Goal: Task Accomplishment & Management: Manage account settings

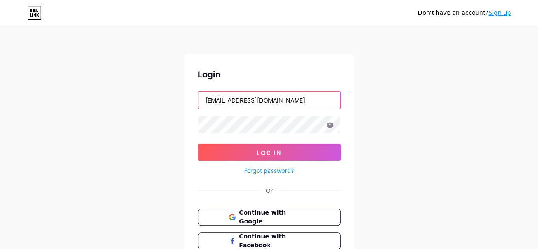
click at [248, 96] on input "[EMAIL_ADDRESS][DOMAIN_NAME]" at bounding box center [269, 99] width 142 height 17
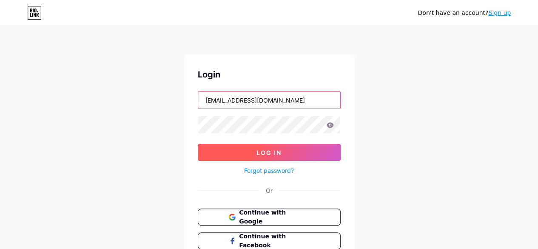
type input "[EMAIL_ADDRESS][DOMAIN_NAME]"
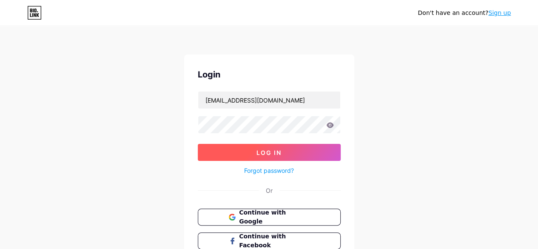
click at [300, 149] on button "Log In" at bounding box center [269, 152] width 143 height 17
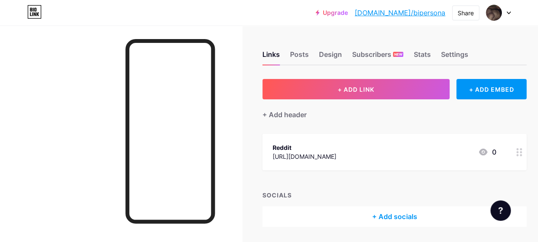
click at [505, 14] on div at bounding box center [498, 12] width 25 height 15
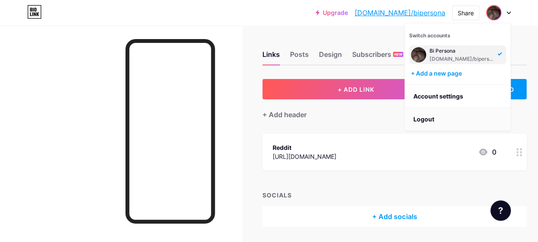
click at [422, 116] on li "Logout" at bounding box center [457, 119] width 105 height 23
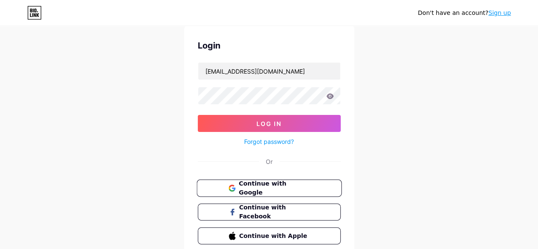
scroll to position [42, 0]
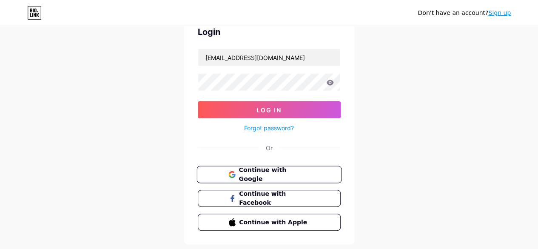
click at [269, 170] on span "Continue with Google" at bounding box center [273, 174] width 71 height 18
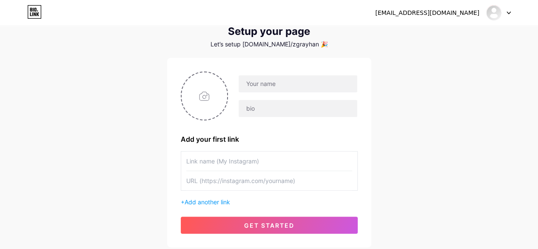
scroll to position [42, 0]
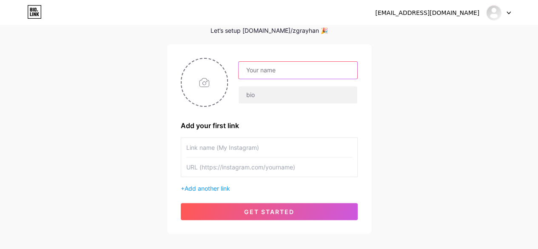
click at [276, 62] on input "text" at bounding box center [297, 70] width 118 height 17
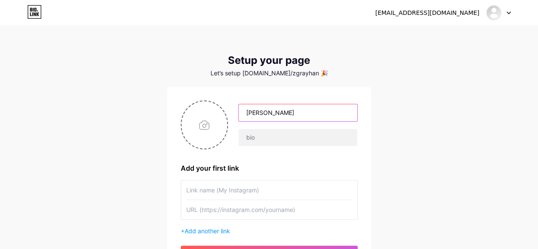
scroll to position [85, 0]
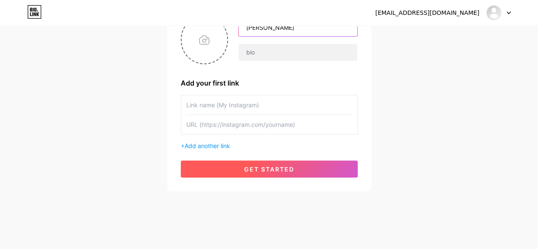
type input "Ayhan Erdem"
click at [270, 165] on span "get started" at bounding box center [269, 168] width 50 height 7
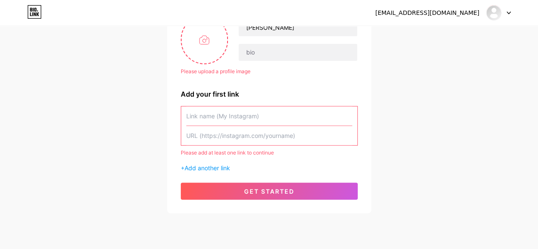
click at [227, 119] on input "text" at bounding box center [269, 115] width 166 height 19
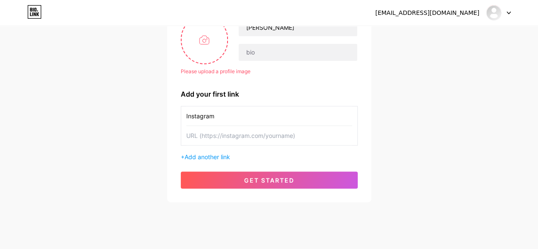
type input "Instagram"
type input "https://"
click at [258, 118] on input "Instagram" at bounding box center [269, 115] width 166 height 19
type input "WhatsApp"
click at [234, 132] on input "text" at bounding box center [269, 135] width 166 height 19
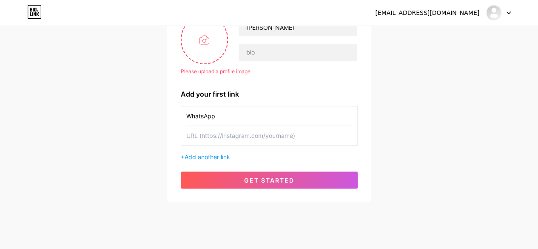
paste input "https://wa.me/"
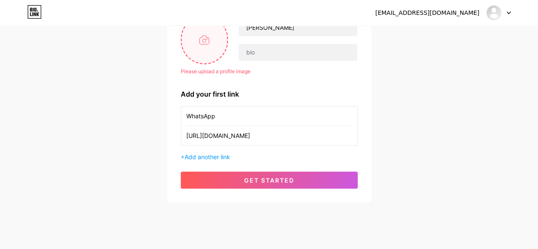
type input "https://wa.me/905326259908"
click at [221, 49] on input "file" at bounding box center [204, 39] width 46 height 47
type input "C:\fakepath\Avatar.jpg"
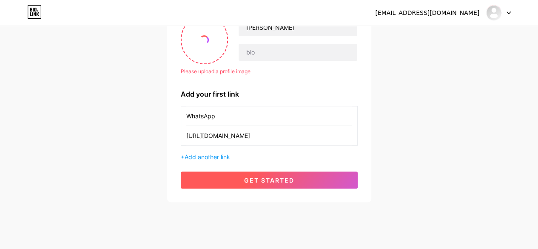
click at [283, 181] on span "get started" at bounding box center [269, 179] width 50 height 7
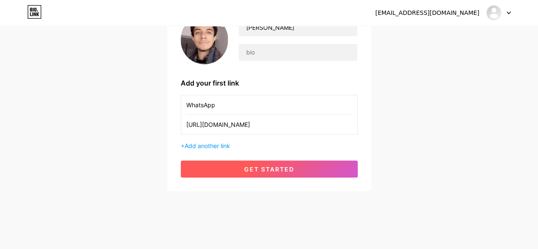
click at [272, 165] on span "get started" at bounding box center [269, 168] width 50 height 7
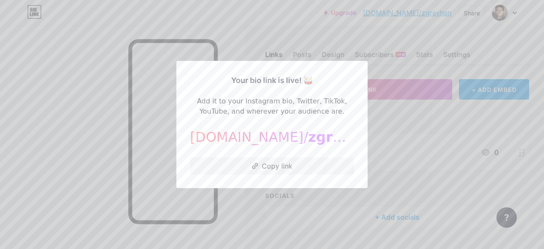
click at [365, 125] on div at bounding box center [272, 124] width 544 height 249
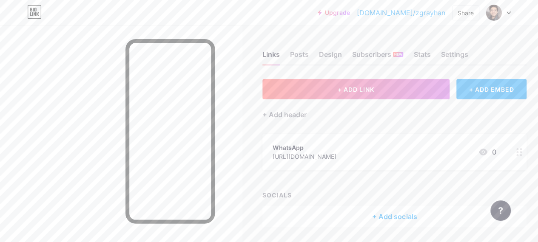
click at [507, 12] on icon at bounding box center [508, 13] width 3 height 2
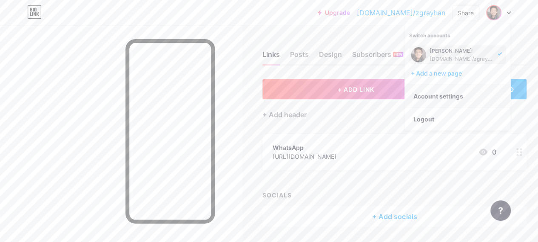
click at [443, 95] on link "Account settings" at bounding box center [457, 96] width 105 height 23
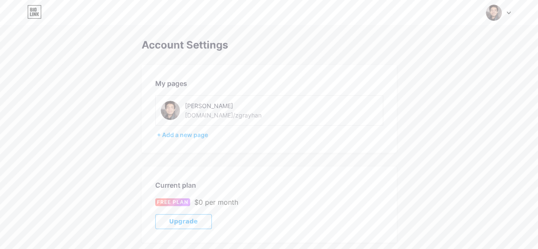
click at [211, 112] on div "bio.link/zgrayhan" at bounding box center [223, 114] width 76 height 9
click at [217, 114] on div "bio.link/zgrayhan" at bounding box center [223, 114] width 76 height 9
click at [201, 106] on div "Ayhan Erdem" at bounding box center [245, 105] width 120 height 9
click at [510, 9] on div at bounding box center [498, 12] width 25 height 15
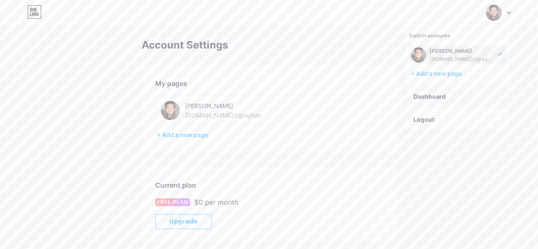
click at [432, 93] on link "Dashboard" at bounding box center [457, 96] width 105 height 23
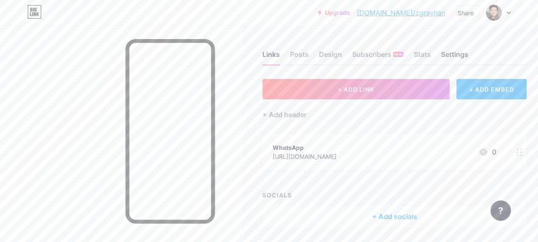
click at [453, 56] on div "Settings" at bounding box center [453, 56] width 27 height 15
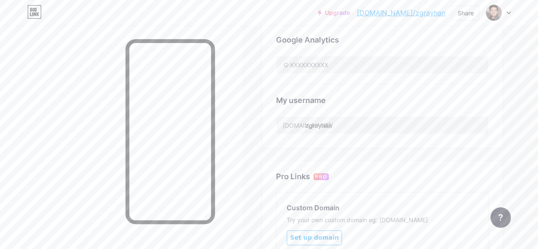
scroll to position [297, 0]
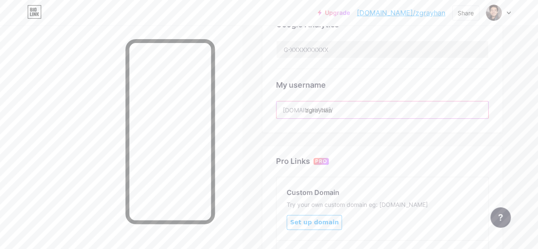
drag, startPoint x: 308, startPoint y: 112, endPoint x: 395, endPoint y: 119, distance: 87.4
click at [400, 110] on input "zgrayhan" at bounding box center [382, 109] width 212 height 17
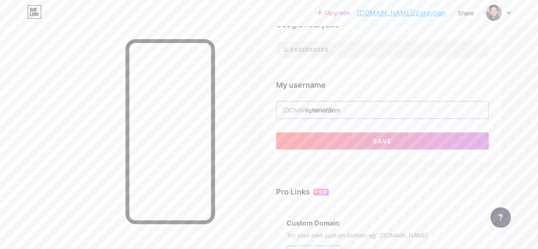
type input "ayhanerdem"
click at [394, 66] on div "Google Analytics" at bounding box center [382, 38] width 212 height 60
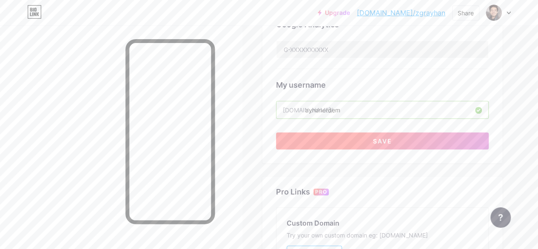
click at [365, 138] on button "Save" at bounding box center [382, 140] width 212 height 17
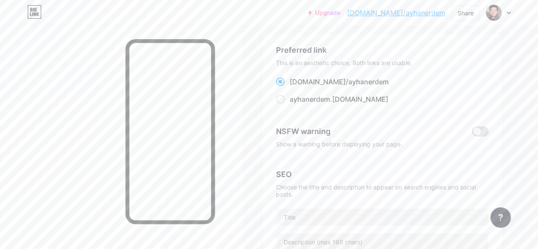
scroll to position [0, 0]
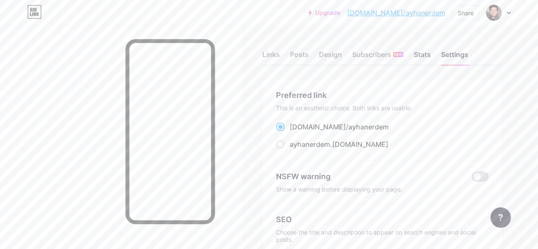
click at [422, 57] on div "Stats" at bounding box center [421, 56] width 17 height 15
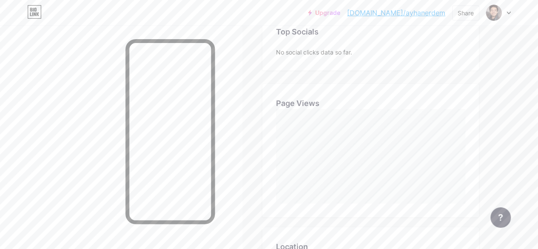
scroll to position [6, 0]
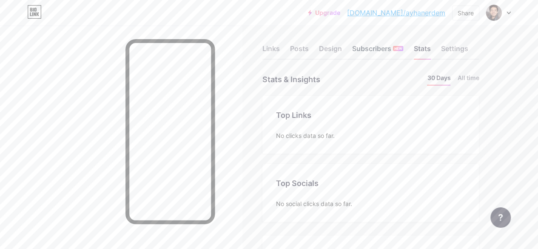
click at [380, 51] on div "Subscribers NEW" at bounding box center [377, 50] width 51 height 15
click at [333, 47] on div "Design" at bounding box center [330, 50] width 23 height 15
click at [303, 50] on div "Posts" at bounding box center [299, 50] width 19 height 15
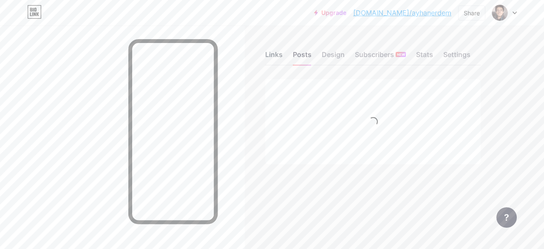
click at [273, 47] on div "Links Posts Design Subscribers NEW Stats Settings" at bounding box center [372, 51] width 215 height 30
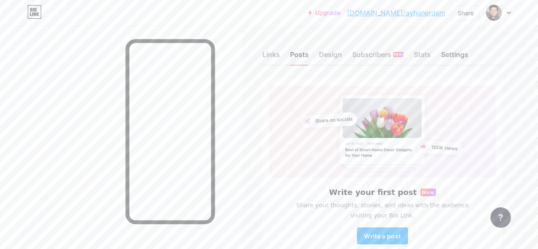
click at [450, 53] on div "Settings" at bounding box center [453, 56] width 27 height 15
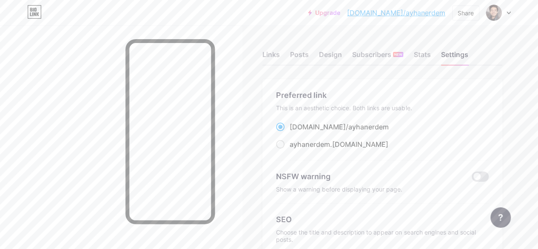
click at [272, 51] on div "Links" at bounding box center [270, 56] width 17 height 15
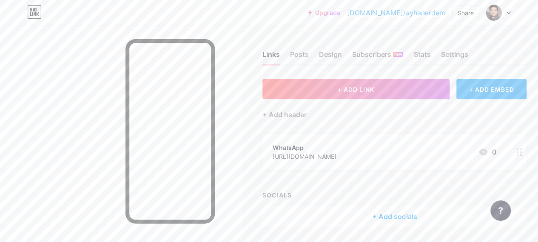
click at [336, 152] on div "https://wa.me/905326259908" at bounding box center [304, 156] width 64 height 9
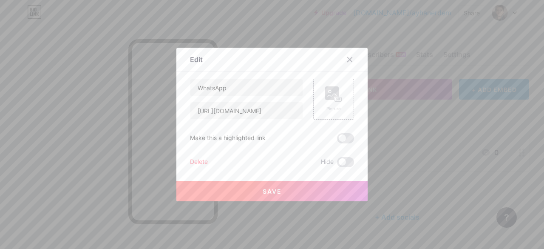
click at [196, 161] on div "Delete" at bounding box center [199, 162] width 18 height 10
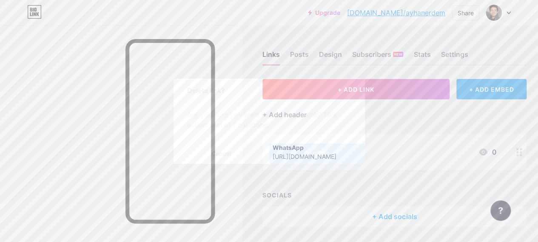
click at [316, 150] on button "Confirm" at bounding box center [317, 154] width 96 height 20
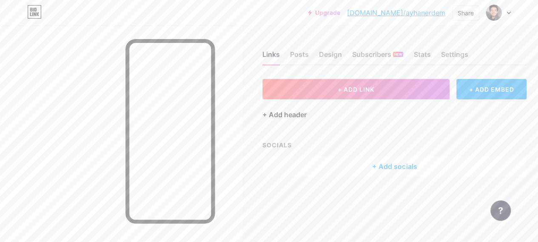
click at [299, 116] on div "+ Add header" at bounding box center [284, 115] width 44 height 10
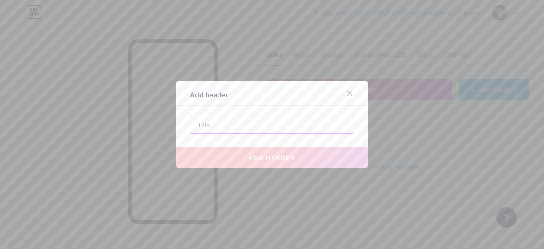
click at [299, 116] on input "text" at bounding box center [271, 124] width 163 height 17
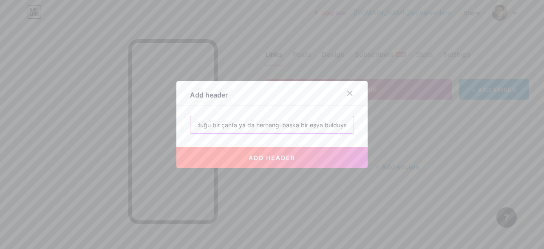
type input "Eğer bu kartın içinde bulunduğu bir çanta ya da herhangi başka bir eşya bulduysa"
click at [348, 89] on div at bounding box center [349, 92] width 15 height 15
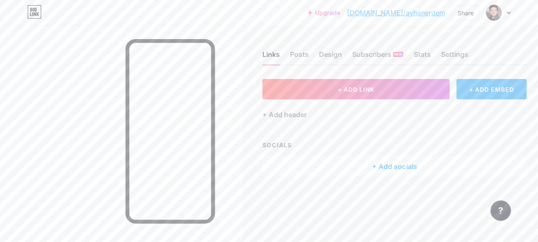
click at [474, 88] on div "+ ADD EMBED" at bounding box center [491, 89] width 70 height 20
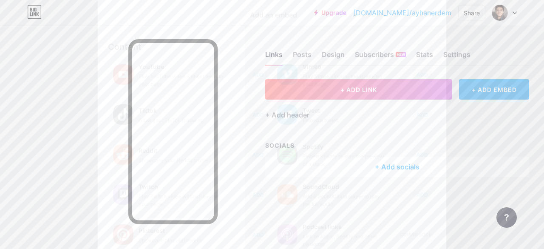
scroll to position [182, 0]
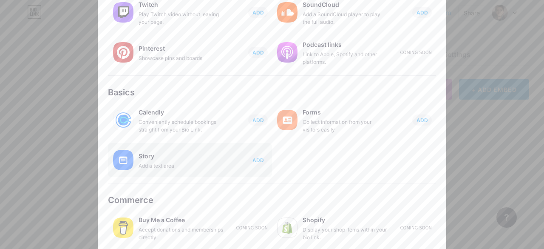
click at [181, 161] on div "Story" at bounding box center [181, 156] width 85 height 12
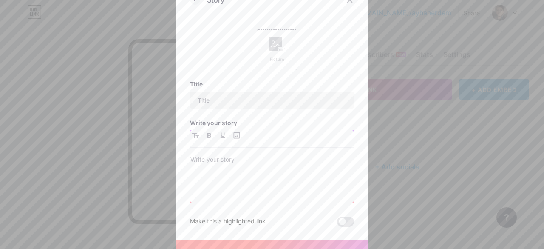
click at [228, 154] on p at bounding box center [271, 160] width 163 height 12
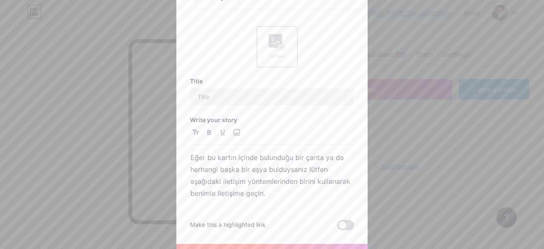
click at [345, 221] on span at bounding box center [345, 225] width 17 height 10
click at [337, 227] on input "checkbox" at bounding box center [337, 227] width 0 height 0
click at [225, 97] on input "text" at bounding box center [271, 96] width 163 height 17
click at [240, 97] on input "Merhaba 👋" at bounding box center [271, 96] width 163 height 17
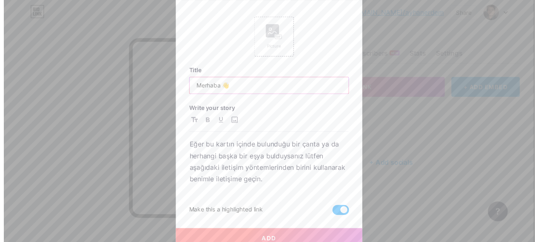
scroll to position [14, 0]
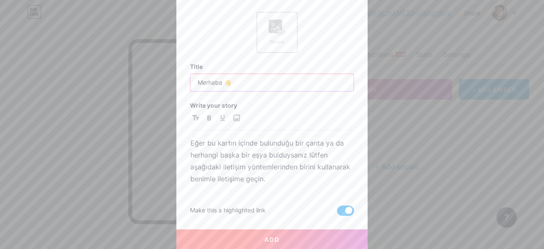
type input "Merhaba 👋"
click at [268, 238] on span "Add" at bounding box center [271, 238] width 15 height 7
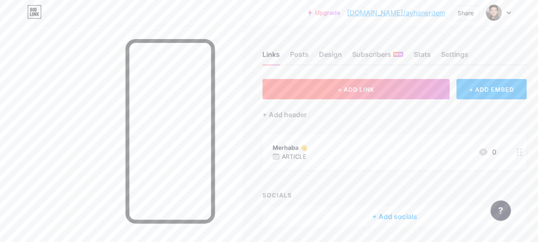
click at [375, 96] on button "+ ADD LINK" at bounding box center [355, 89] width 187 height 20
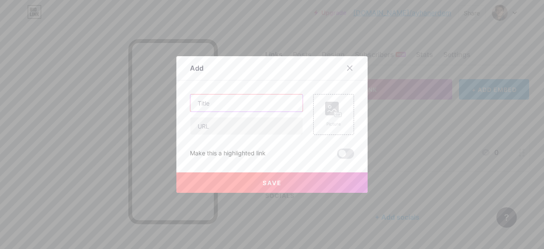
click at [237, 97] on input "text" at bounding box center [246, 102] width 112 height 17
type input "Telegram"
type input "https://t.me/ayhanerdm"
click at [275, 178] on button "Save" at bounding box center [271, 182] width 191 height 20
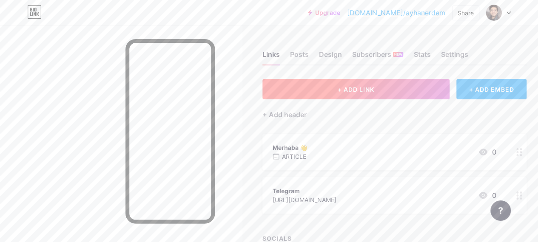
click at [343, 89] on span "+ ADD LINK" at bounding box center [355, 89] width 37 height 7
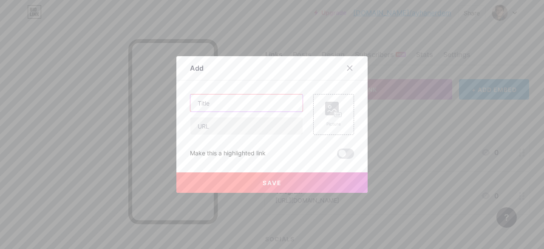
click at [248, 103] on input "text" at bounding box center [246, 102] width 112 height 17
type input "Instagram"
type input "https://instagram.com/ayhanerdm"
click at [268, 183] on span "Save" at bounding box center [272, 182] width 19 height 7
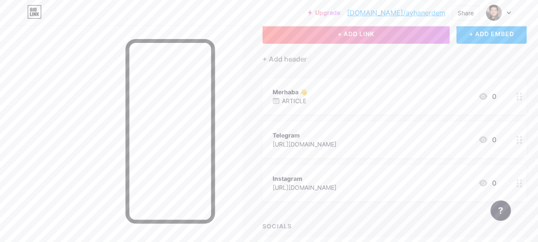
scroll to position [42, 0]
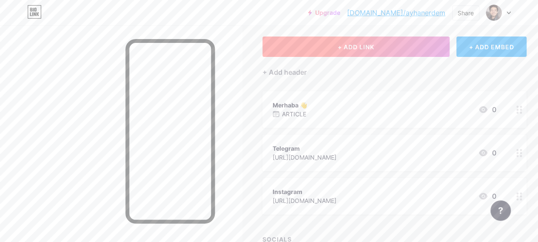
click at [347, 39] on button "+ ADD LINK" at bounding box center [355, 47] width 187 height 20
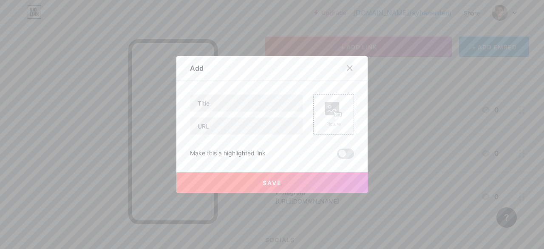
click at [353, 65] on div at bounding box center [354, 67] width 25 height 15
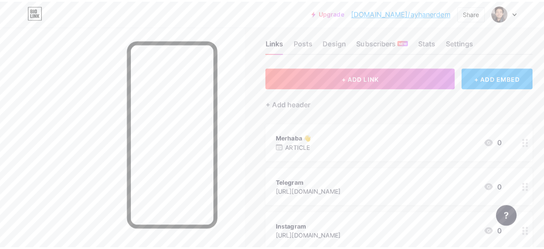
scroll to position [0, 0]
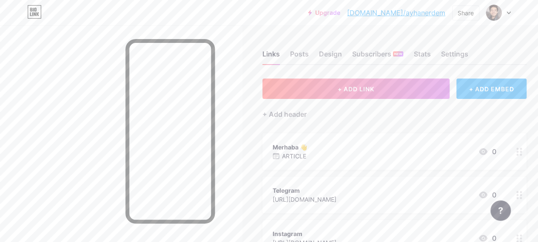
click at [488, 54] on div "Links Posts Design Subscribers NEW Stats Settings + ADD LINK + ADD EMBED + Add …" at bounding box center [281, 190] width 562 height 331
click at [500, 90] on div "+ ADD EMBED" at bounding box center [491, 89] width 70 height 20
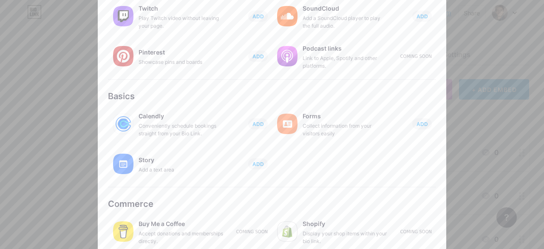
scroll to position [182, 0]
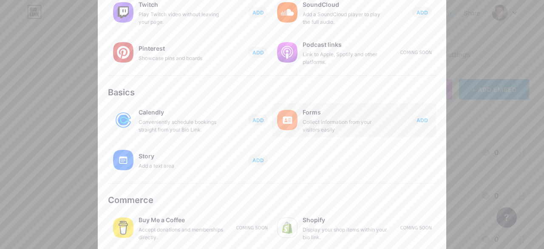
click at [320, 123] on div "Collect information from your visitors easily" at bounding box center [345, 125] width 85 height 15
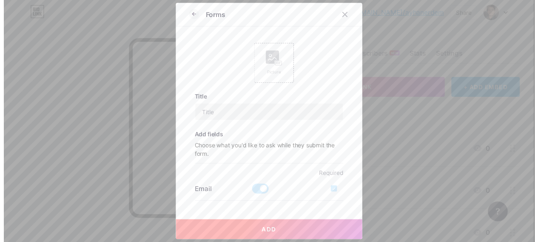
scroll to position [0, 0]
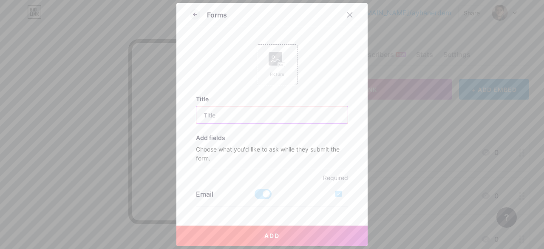
click at [288, 120] on input "text" at bounding box center [272, 114] width 152 height 17
click at [244, 119] on input "text" at bounding box center [272, 114] width 152 height 17
type input "İ"
type input "İletişim Bilgilerinizi Bırakın"
click at [212, 147] on p "Choose what you'd like to ask while they submit the form." at bounding box center [272, 155] width 153 height 23
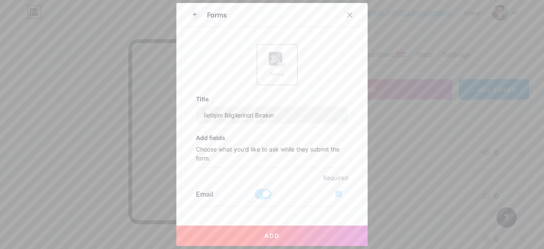
click at [210, 142] on div "Add fields Choose what you'd like to ask while they submit the form." at bounding box center [272, 151] width 153 height 34
click at [210, 136] on h3 "Add fields" at bounding box center [272, 137] width 153 height 7
click at [267, 236] on span "Add" at bounding box center [271, 235] width 15 height 7
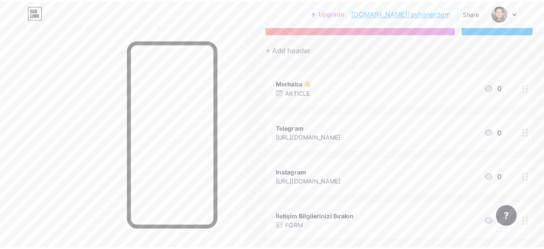
scroll to position [85, 0]
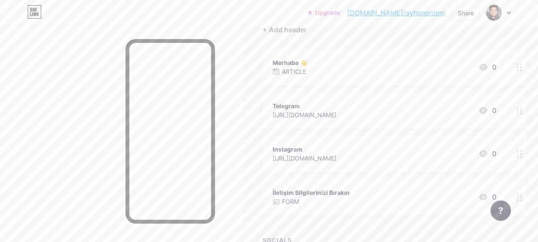
click at [342, 194] on div "İletişim Bilgilerinizi Bırakın" at bounding box center [310, 192] width 77 height 9
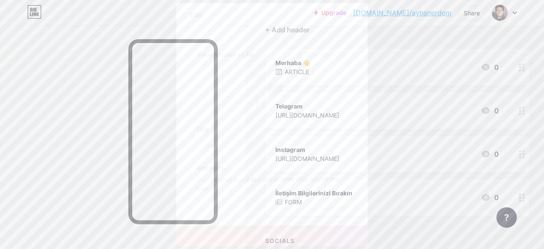
type input "İletişim Bilgilerinizi Bırakın"
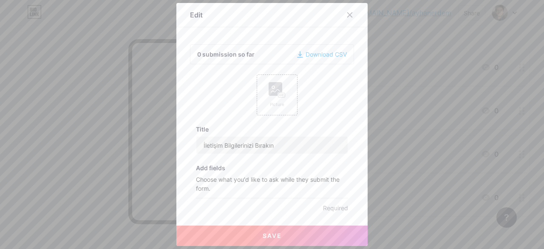
click at [250, 205] on p "Required" at bounding box center [272, 207] width 153 height 9
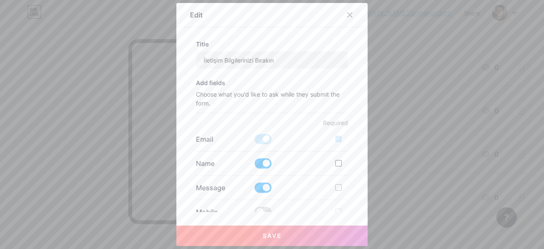
click at [335, 163] on div at bounding box center [338, 163] width 6 height 6
click at [348, 167] on input "checkbox" at bounding box center [351, 170] width 6 height 6
checkbox input "true"
click at [260, 186] on span at bounding box center [263, 187] width 17 height 10
click at [255, 190] on input "checkbox" at bounding box center [255, 190] width 0 height 0
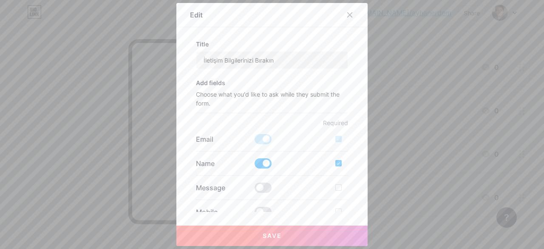
scroll to position [127, 0]
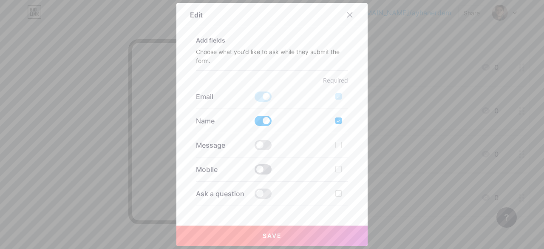
click at [259, 170] on span at bounding box center [263, 169] width 17 height 10
click at [255, 171] on input "checkbox" at bounding box center [255, 171] width 0 height 0
click at [339, 170] on label at bounding box center [341, 169] width 13 height 8
click at [348, 173] on input "checkbox" at bounding box center [351, 176] width 6 height 6
checkbox input "true"
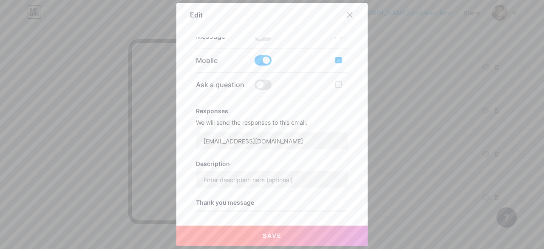
scroll to position [255, 0]
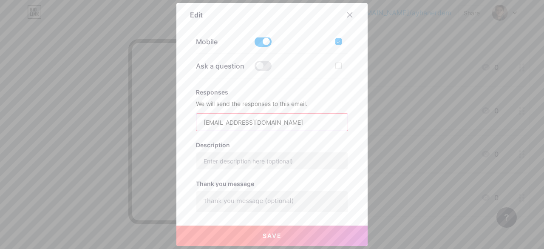
drag, startPoint x: 286, startPoint y: 119, endPoint x: 176, endPoint y: 121, distance: 109.2
click at [176, 121] on div "Edit 0 submission so far Download CSV Picture Title İletişim Bilgilerinizi Bıra…" at bounding box center [271, 124] width 191 height 243
type input "[EMAIL_ADDRESS][DOMAIN_NAME]"
click at [179, 125] on div "Edit 0 submission so far Download CSV Picture Title İletişim Bilgilerinizi Bıra…" at bounding box center [271, 124] width 191 height 243
click at [238, 198] on textarea at bounding box center [272, 208] width 152 height 34
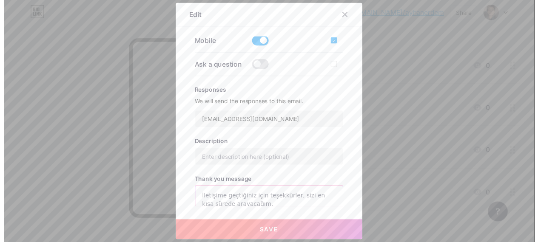
scroll to position [313, 0]
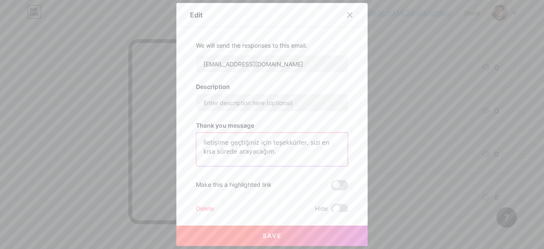
type textarea "İletişime geçtiğiniz için teşekkürler, sizi en kısa sürede arayacağım."
click at [275, 234] on span "Save" at bounding box center [272, 235] width 19 height 7
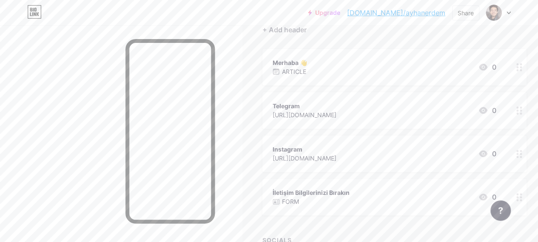
drag, startPoint x: 415, startPoint y: 193, endPoint x: 416, endPoint y: 136, distance: 56.1
click at [416, 136] on span "Merhaba 👋 ARTICLE 0 Telegram https://t.me/ayhanerdm 0 Instagram https://instagr…" at bounding box center [394, 132] width 264 height 167
drag, startPoint x: 245, startPoint y: 162, endPoint x: 436, endPoint y: 164, distance: 190.8
click at [246, 162] on div "Links Posts Design Subscribers NEW Stats Settings + ADD LINK + ADD EMBED + Add …" at bounding box center [281, 128] width 562 height 374
click at [257, 133] on div "Links Posts Design Subscribers NEW Stats Settings + ADD LINK + ADD EMBED + Add …" at bounding box center [281, 128] width 562 height 374
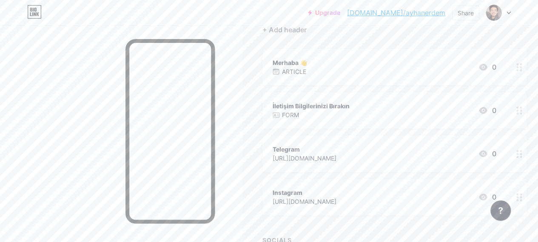
click at [320, 105] on div "İletişim Bilgilerinizi Bırakın" at bounding box center [310, 106] width 77 height 9
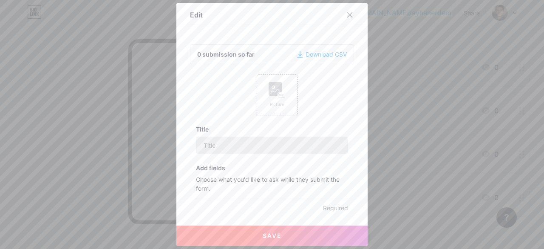
type input "İletişim Bilgilerinizi Bırakın"
checkbox input "true"
type input "[EMAIL_ADDRESS][DOMAIN_NAME]"
type textarea "İletişime geçtiğiniz için teşekkürler, sizi en kısa sürede arayacağım."
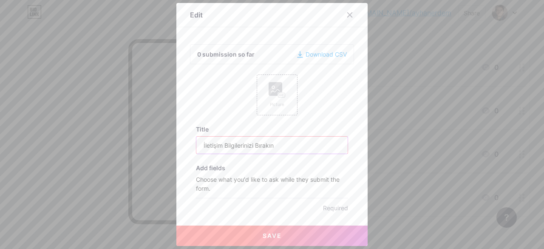
drag, startPoint x: 220, startPoint y: 146, endPoint x: 440, endPoint y: 151, distance: 219.8
click at [442, 151] on div "Edit 0 submission so far Download CSV Picture Title İletişim Bilgilerinizi Bıra…" at bounding box center [272, 124] width 544 height 249
type input "İletişim Formu"
click at [269, 241] on button "Save" at bounding box center [271, 235] width 191 height 20
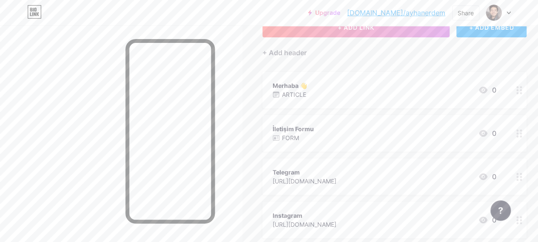
scroll to position [0, 0]
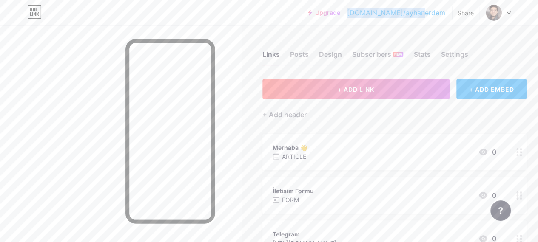
drag, startPoint x: 447, startPoint y: 13, endPoint x: 380, endPoint y: 15, distance: 67.2
click at [380, 15] on div "Upgrade bio.link/ayhane... bio.link/ayhanerdem Share Switch accounts Ayhan Erde…" at bounding box center [409, 12] width 203 height 15
copy link "bio.link/ayhanerdem"
